Goal: Task Accomplishment & Management: Use online tool/utility

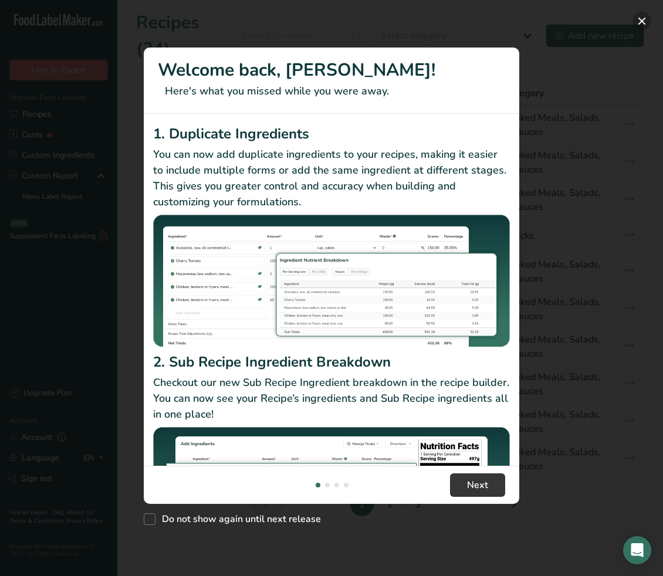
click at [638, 21] on button "New Features" at bounding box center [641, 21] width 19 height 19
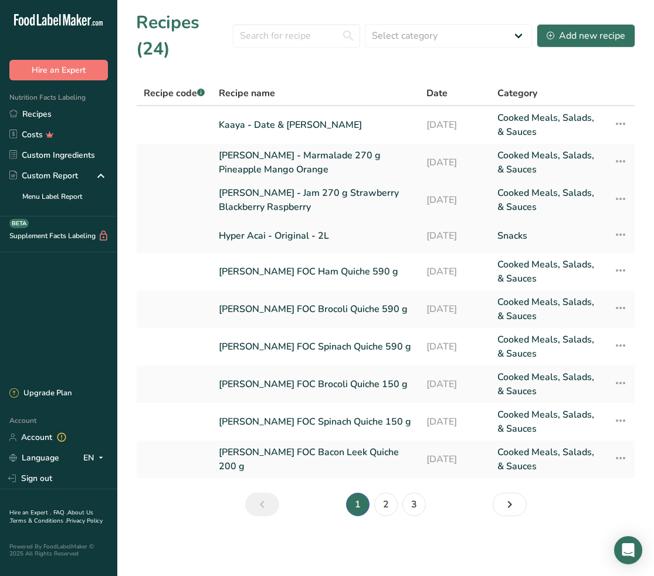
click at [253, 198] on link "[PERSON_NAME] - Jam 270 g Strawberry Blackberry Raspberry" at bounding box center [316, 200] width 194 height 28
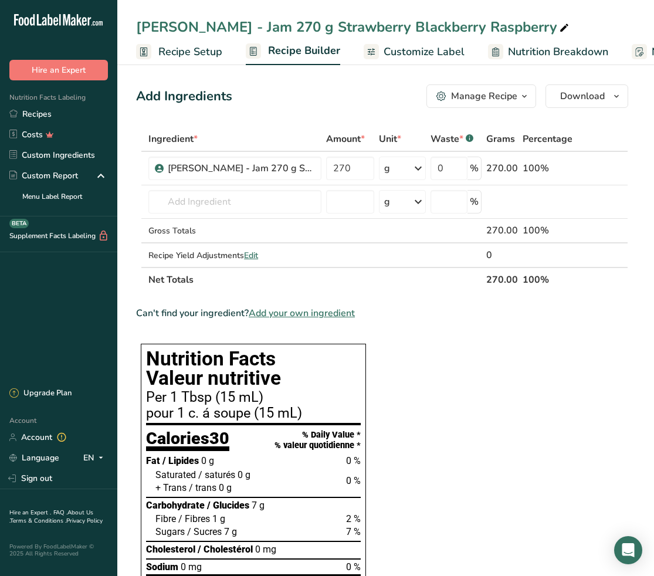
click at [170, 47] on span "Recipe Setup" at bounding box center [190, 52] width 64 height 16
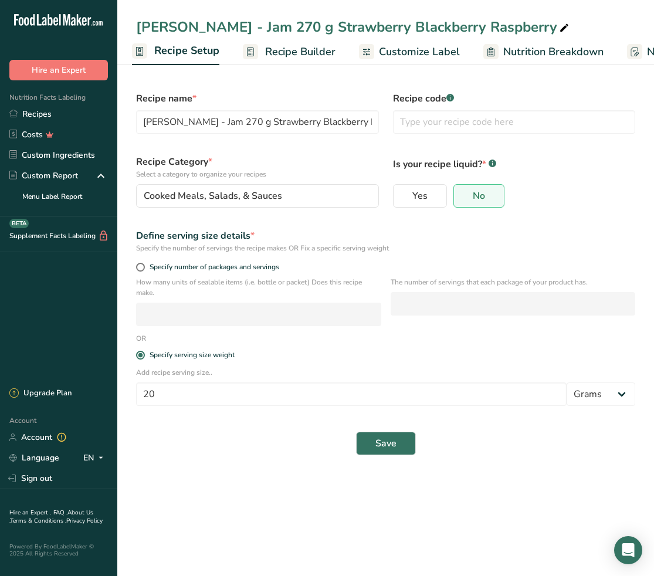
click at [296, 49] on span "Recipe Builder" at bounding box center [300, 52] width 70 height 16
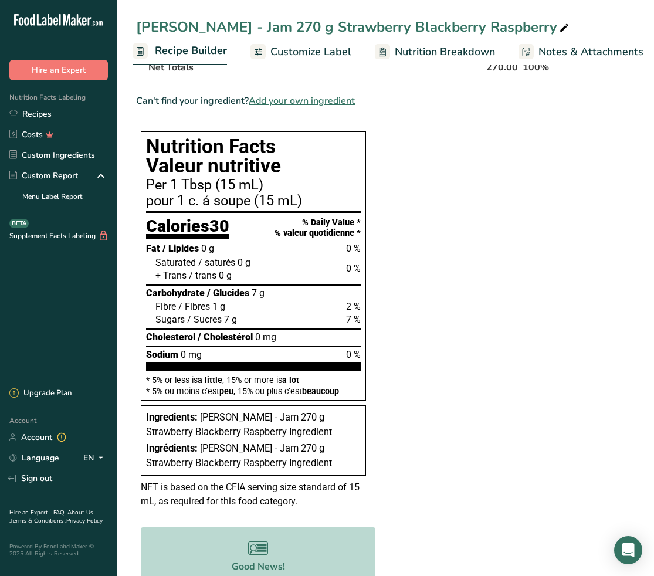
scroll to position [210, 0]
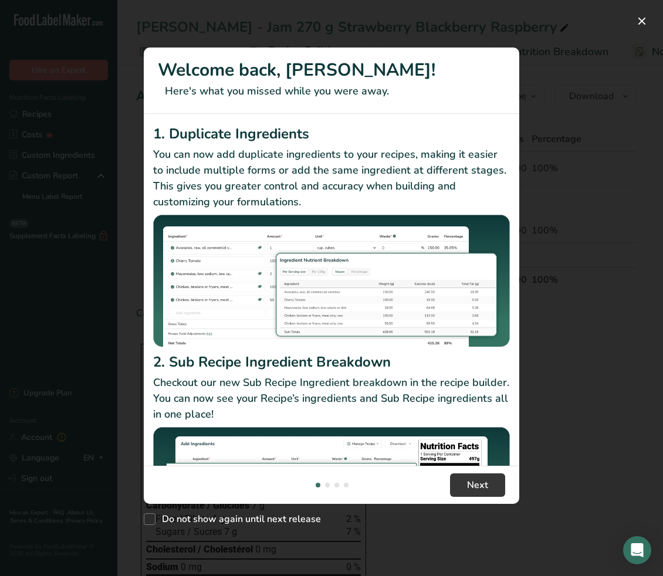
click at [643, 155] on div "New Features" at bounding box center [331, 288] width 663 height 576
